Goal: Task Accomplishment & Management: Use online tool/utility

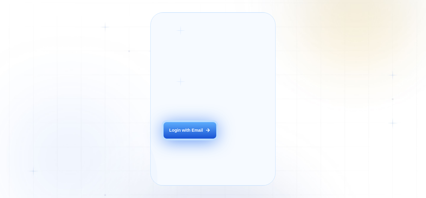
click at [190, 138] on button "Login with Email" at bounding box center [189, 130] width 53 height 16
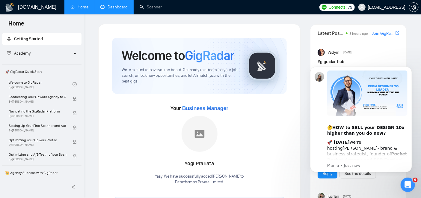
click at [115, 7] on link "Dashboard" at bounding box center [113, 6] width 27 height 5
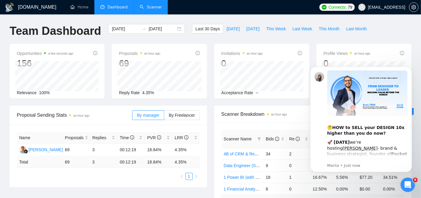
click at [146, 4] on link "Scanner" at bounding box center [151, 6] width 22 height 5
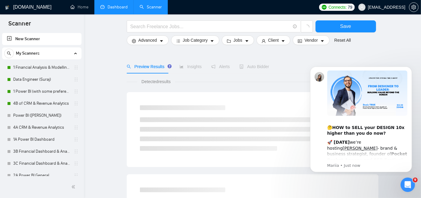
scroll to position [44, 0]
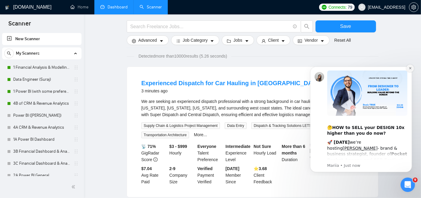
click at [406, 66] on button "Dismiss notification" at bounding box center [410, 68] width 8 height 8
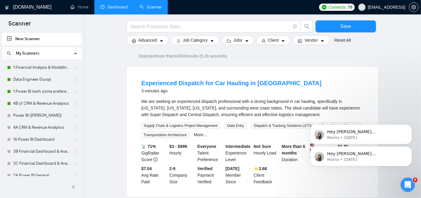
scroll to position [0, 0]
